Goal: Task Accomplishment & Management: Use online tool/utility

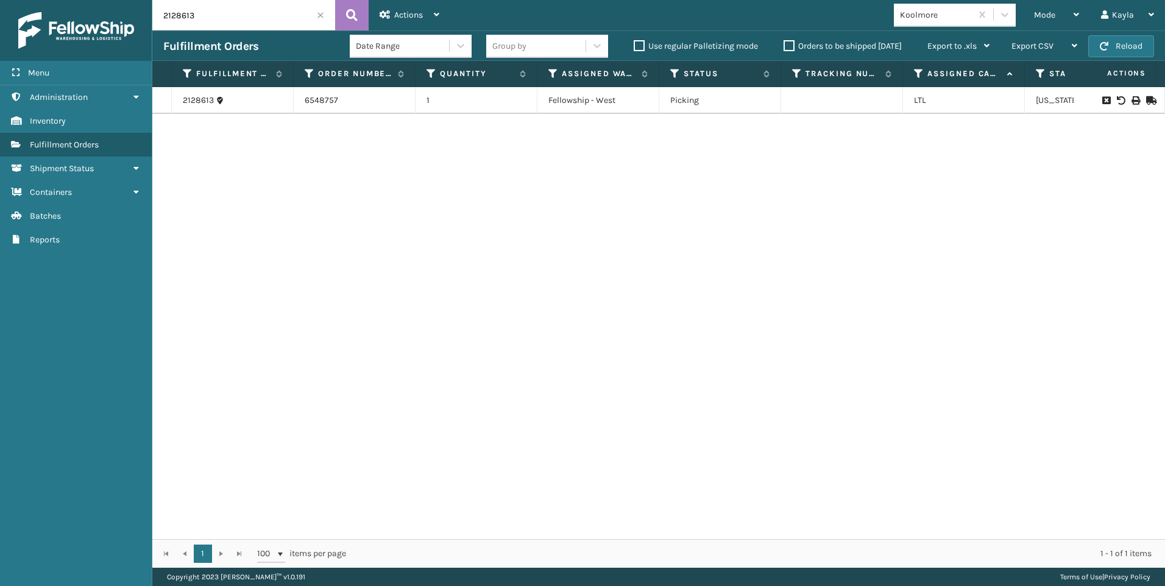
click at [328, 16] on input "2128613" at bounding box center [243, 15] width 183 height 30
click at [324, 13] on input "2128613" at bounding box center [243, 15] width 183 height 30
click at [323, 13] on span at bounding box center [320, 15] width 7 height 7
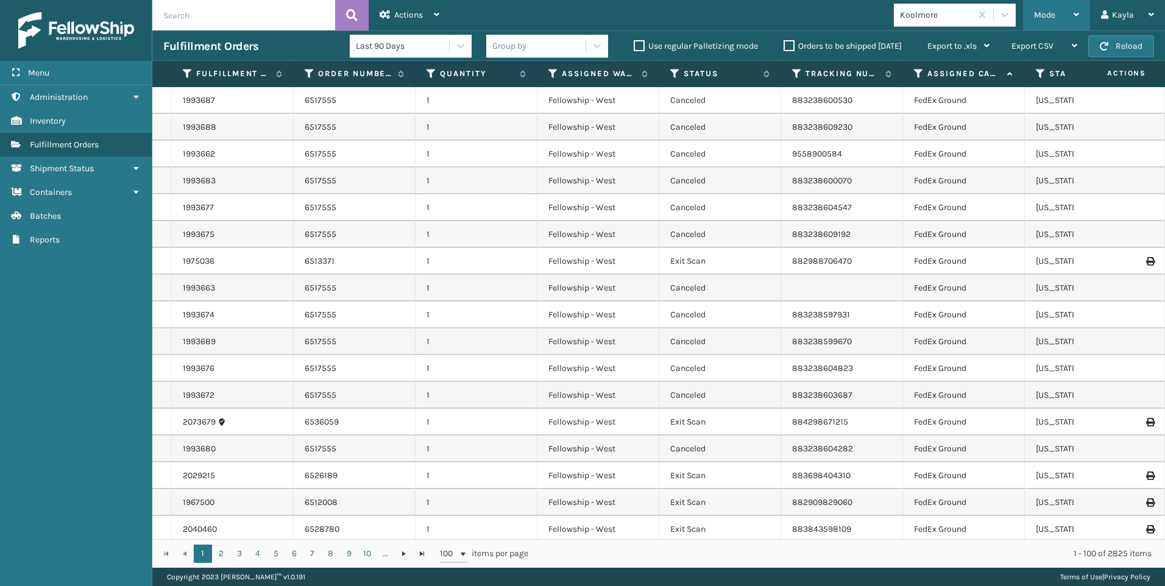
click at [1067, 19] on div "Mode" at bounding box center [1056, 15] width 45 height 30
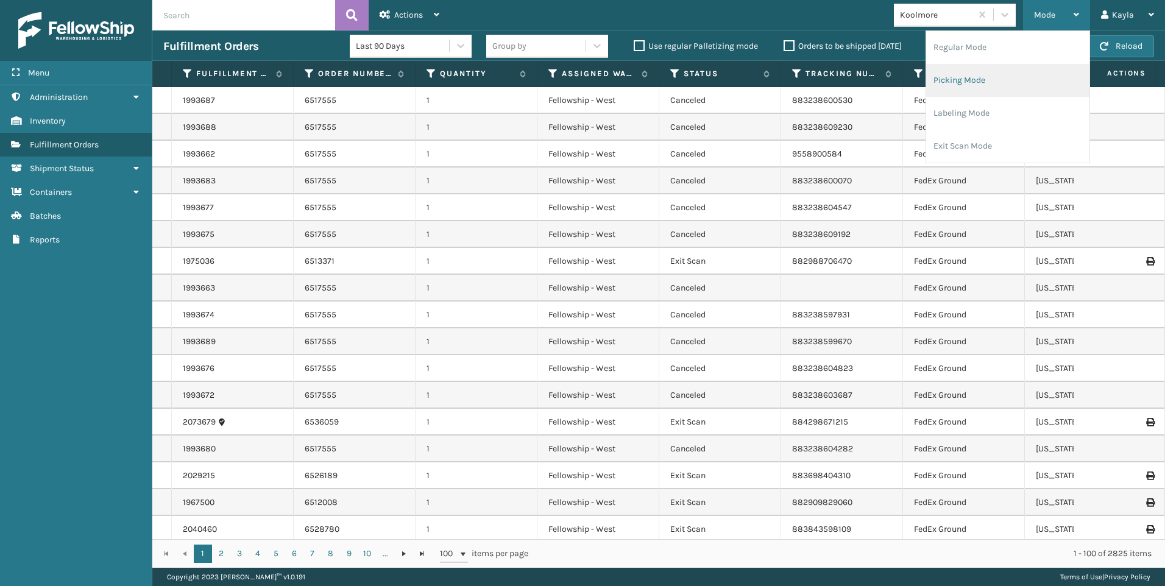
click at [1005, 85] on li "Picking Mode" at bounding box center [1007, 80] width 163 height 33
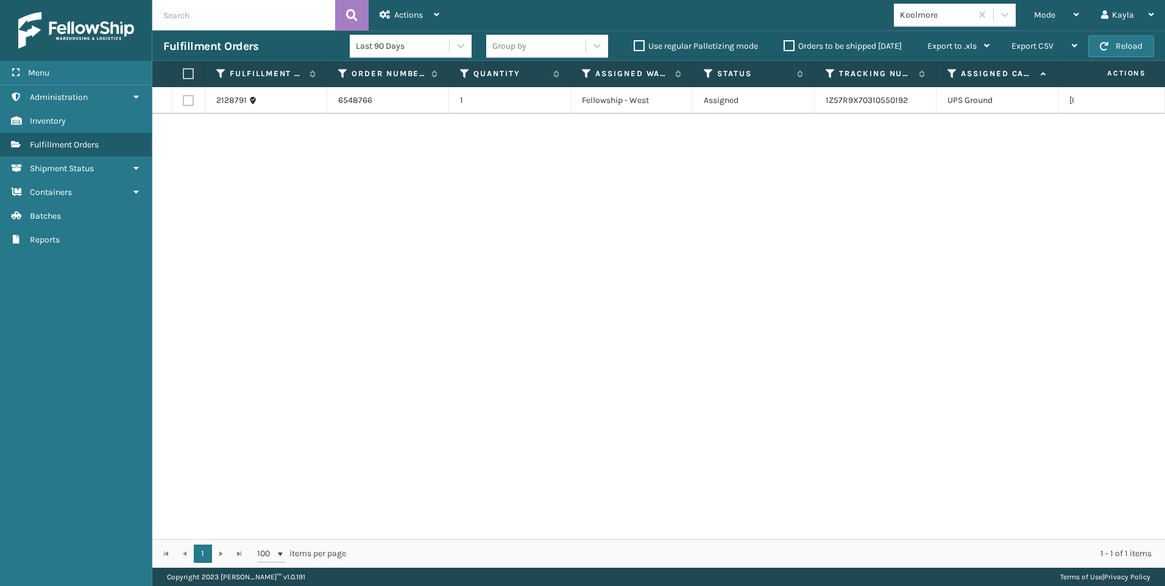
click at [951, 16] on div "Koolmore" at bounding box center [936, 15] width 72 height 13
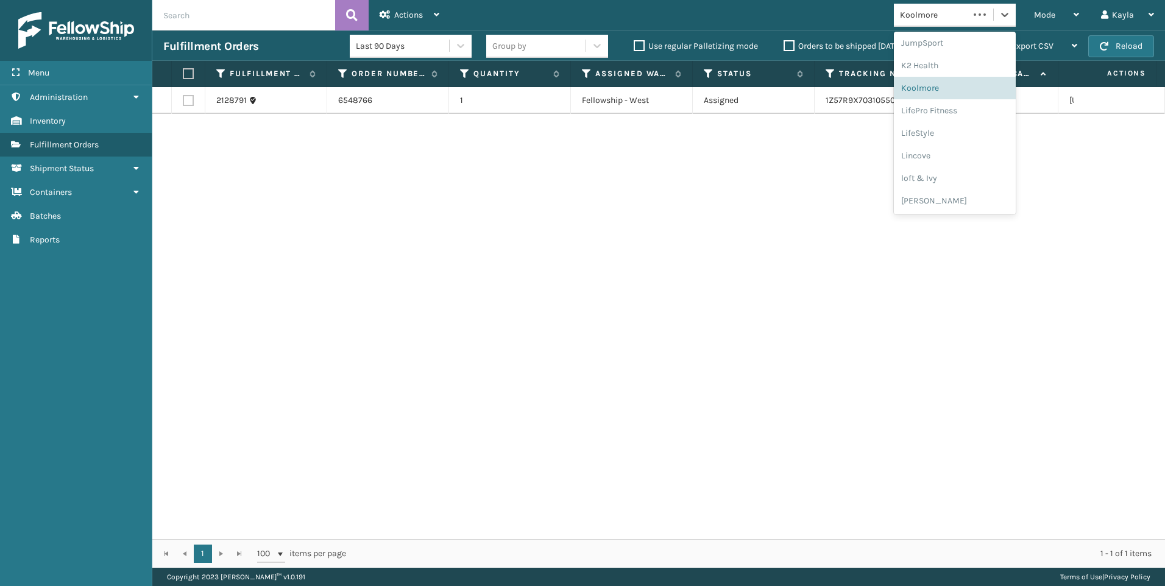
scroll to position [611, 0]
click at [949, 169] on div "SleepGeekz" at bounding box center [955, 178] width 122 height 23
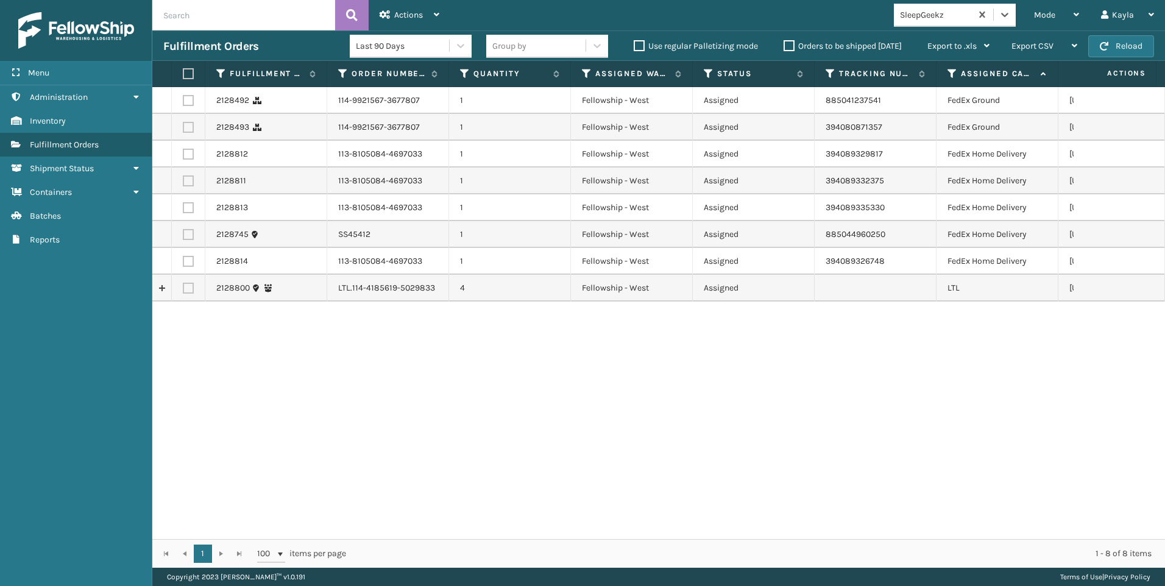
click at [185, 292] on label at bounding box center [188, 288] width 11 height 11
click at [183, 291] on input "checkbox" at bounding box center [183, 287] width 1 height 8
checkbox input "true"
click at [407, 15] on span "Actions" at bounding box center [408, 15] width 29 height 10
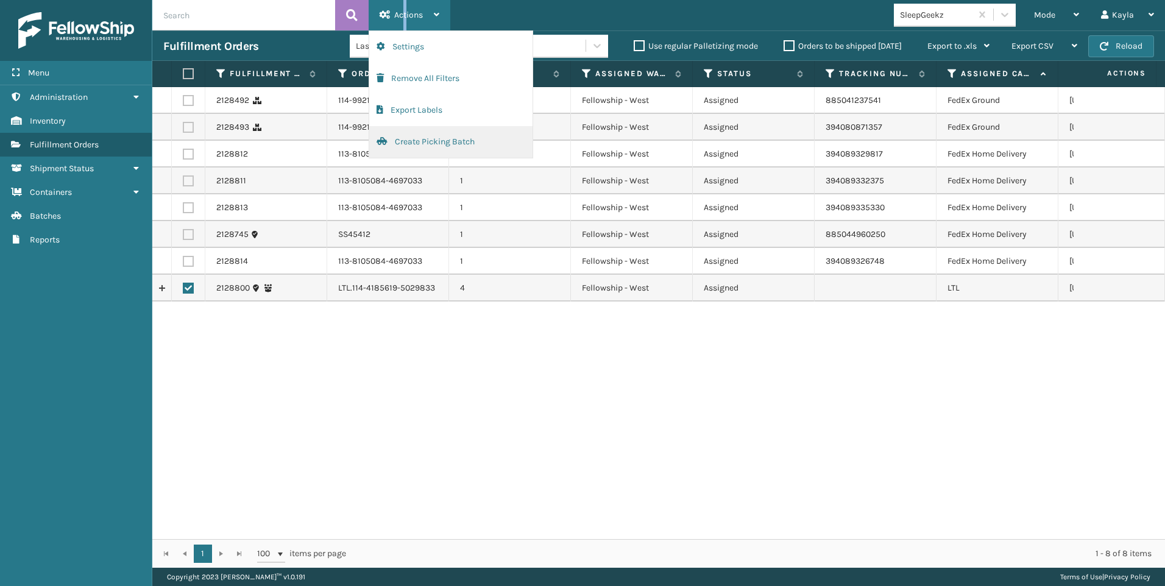
drag, startPoint x: 407, startPoint y: 14, endPoint x: 395, endPoint y: 136, distance: 122.5
click at [395, 136] on button "Create Picking Batch" at bounding box center [450, 142] width 163 height 32
